Goal: Communication & Community: Connect with others

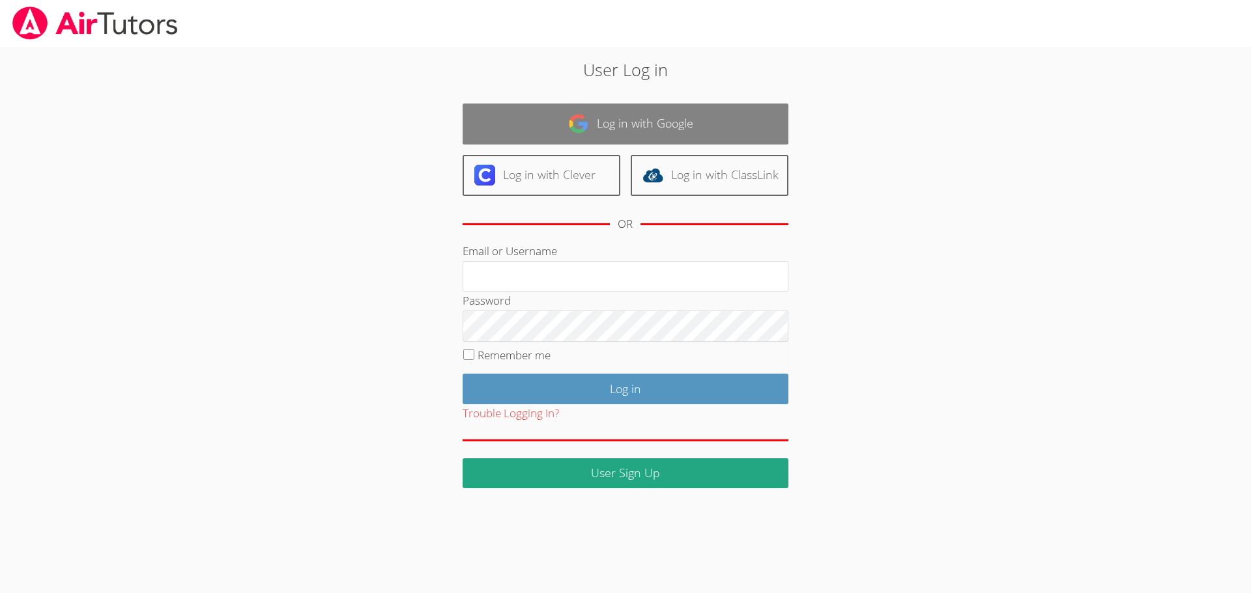
click at [597, 128] on link "Log in with Google" at bounding box center [626, 124] width 326 height 41
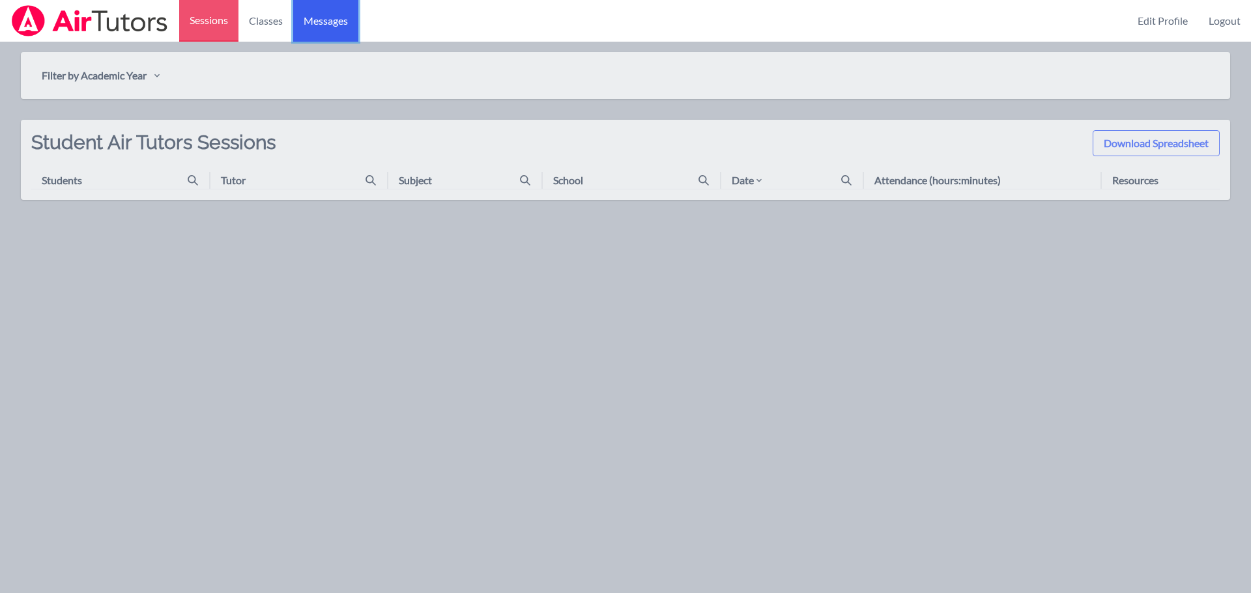
click at [330, 14] on span "Messages" at bounding box center [326, 21] width 44 height 16
